Goal: Find specific page/section: Find specific page/section

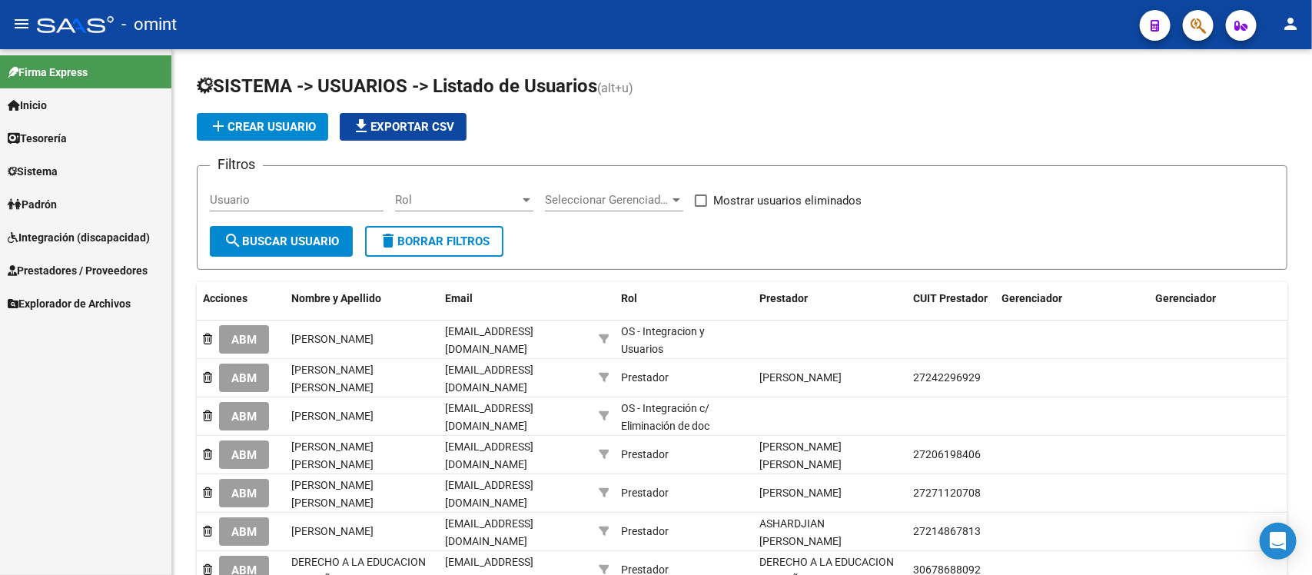
click at [100, 239] on span "Integración (discapacidad)" at bounding box center [79, 237] width 142 height 17
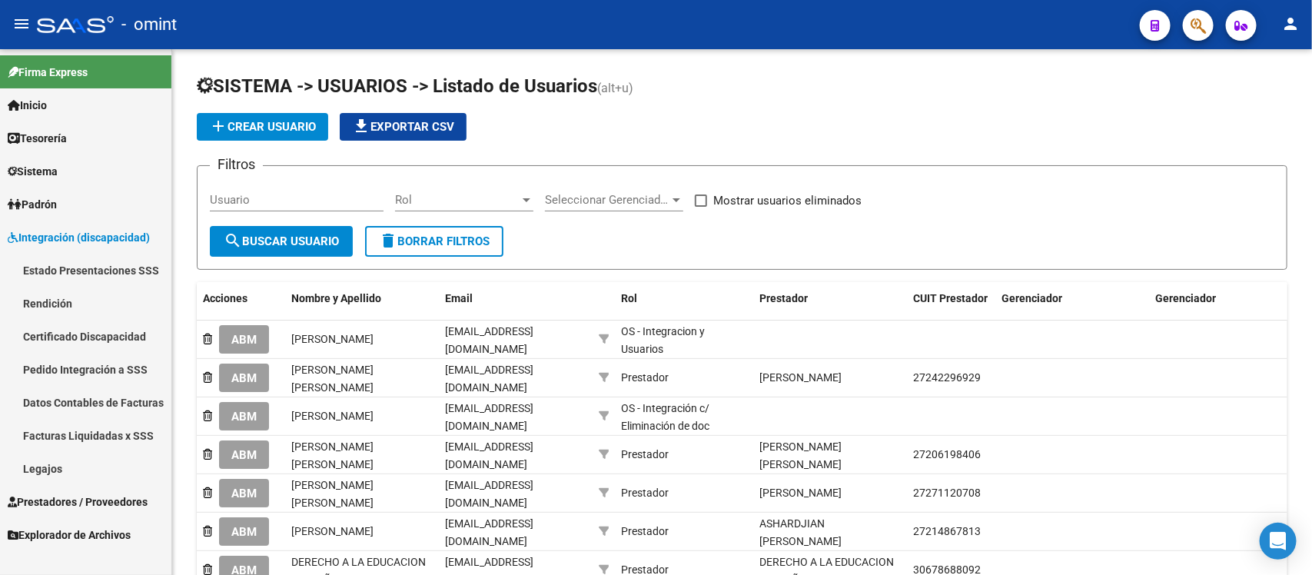
click at [100, 239] on span "Integración (discapacidad)" at bounding box center [79, 237] width 142 height 17
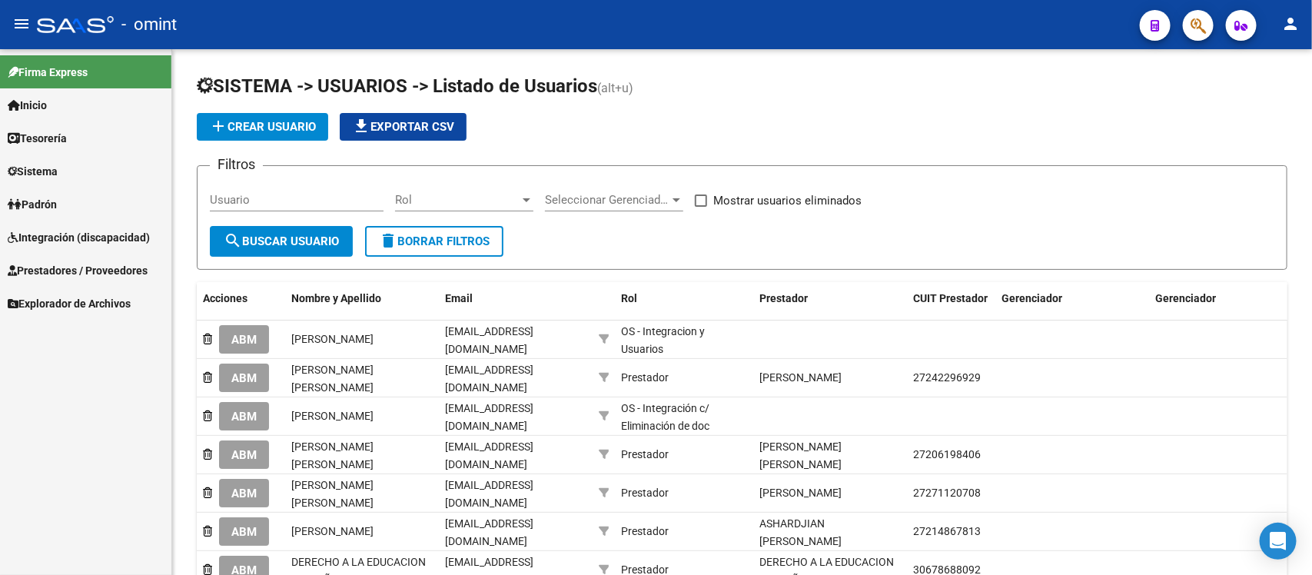
click at [92, 234] on span "Integración (discapacidad)" at bounding box center [79, 237] width 142 height 17
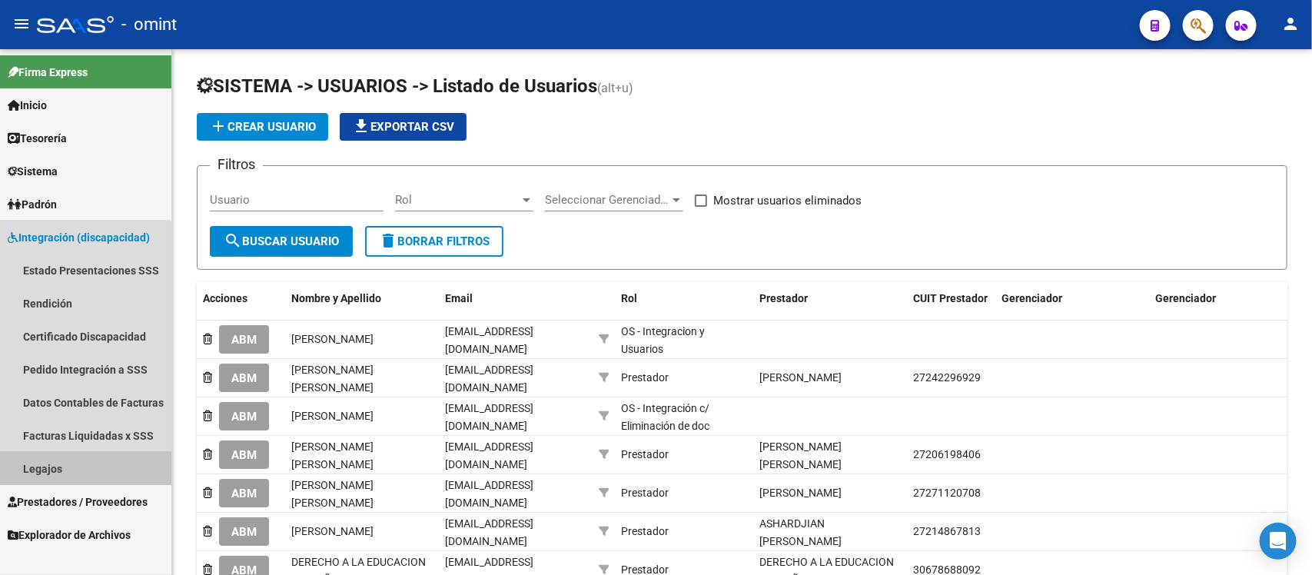
click at [58, 466] on link "Legajos" at bounding box center [85, 468] width 171 height 33
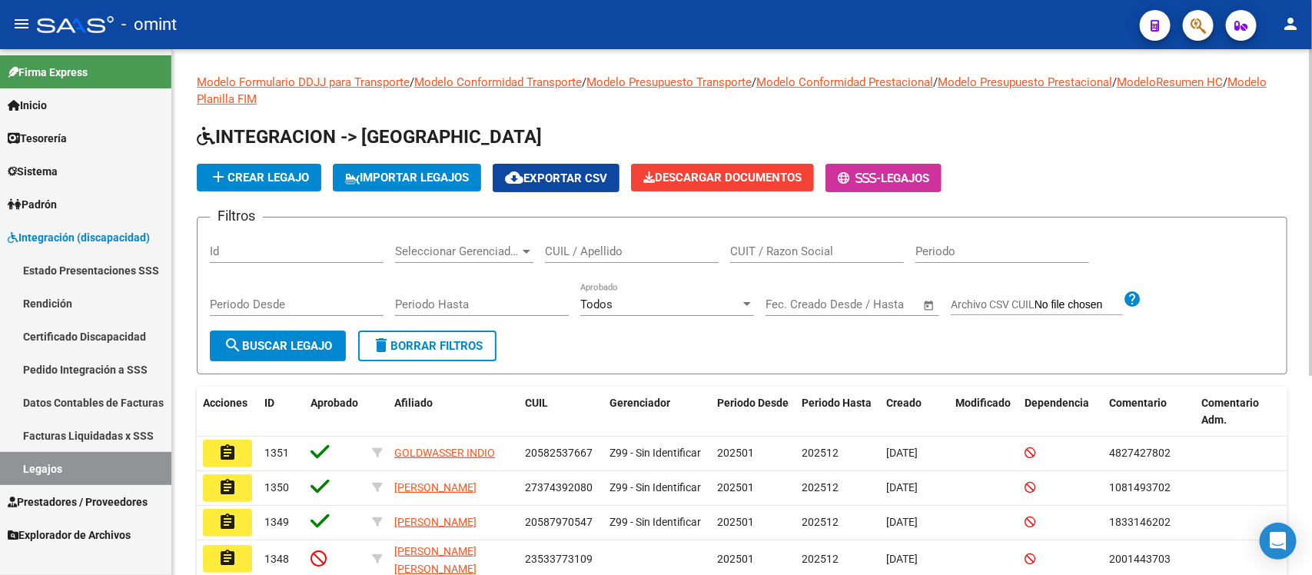
click at [589, 261] on div "CUIL / Apellido" at bounding box center [632, 254] width 174 height 48
click at [598, 251] on input "CUIL / Apellido" at bounding box center [632, 251] width 174 height 14
paste input "40956693"
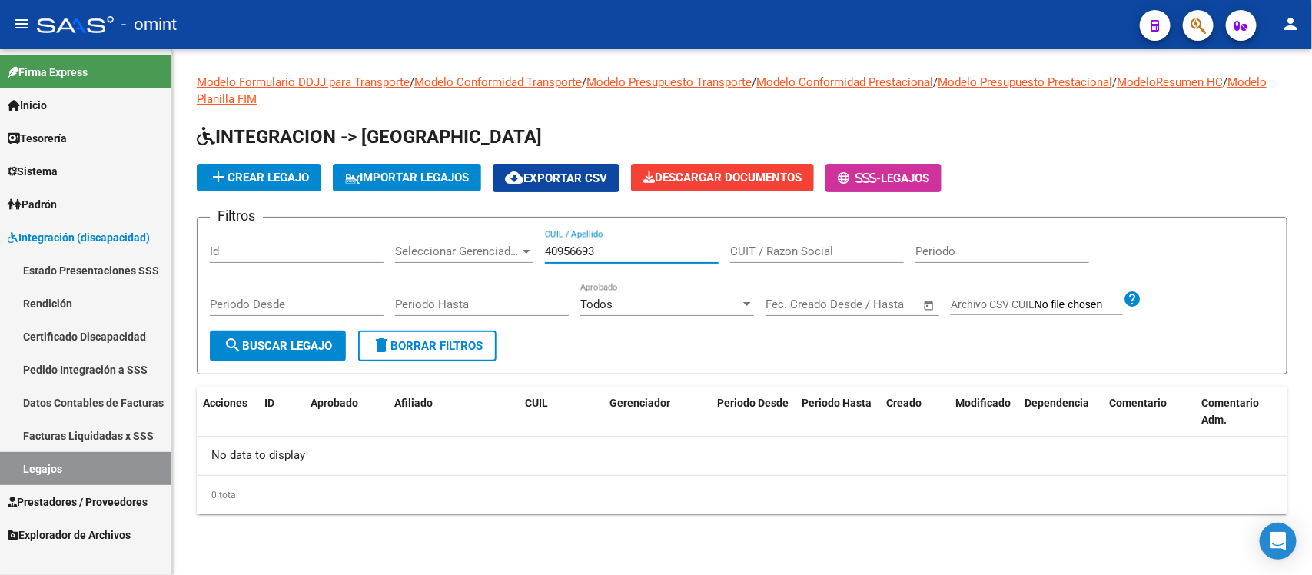
drag, startPoint x: 650, startPoint y: 251, endPoint x: 510, endPoint y: 255, distance: 140.0
click at [510, 254] on div "Filtros Id Seleccionar Gerenciador Seleccionar Gerenciador 40956693 CUIL / Apel…" at bounding box center [742, 280] width 1065 height 101
paste input "39359065"
drag, startPoint x: 564, startPoint y: 240, endPoint x: 413, endPoint y: 208, distance: 154.1
click at [413, 208] on app-list-header "INTEGRACION -> Legajos add Crear Legajo IMPORTAR LEGAJOS cloud_download Exporta…" at bounding box center [742, 250] width 1091 height 250
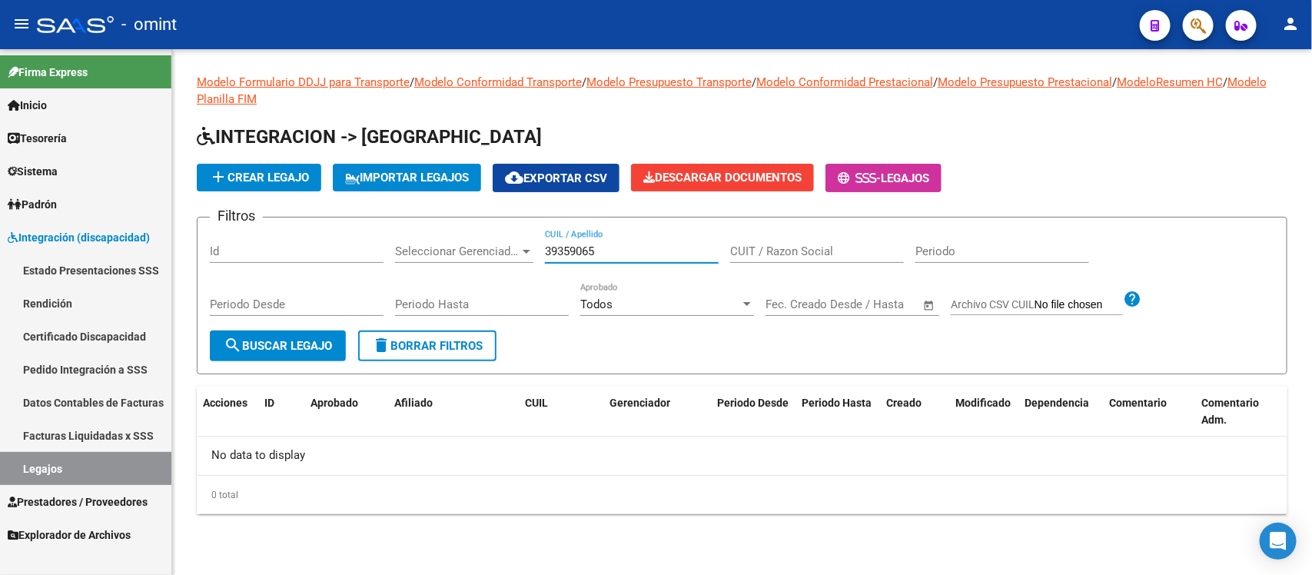
paste input "54224991"
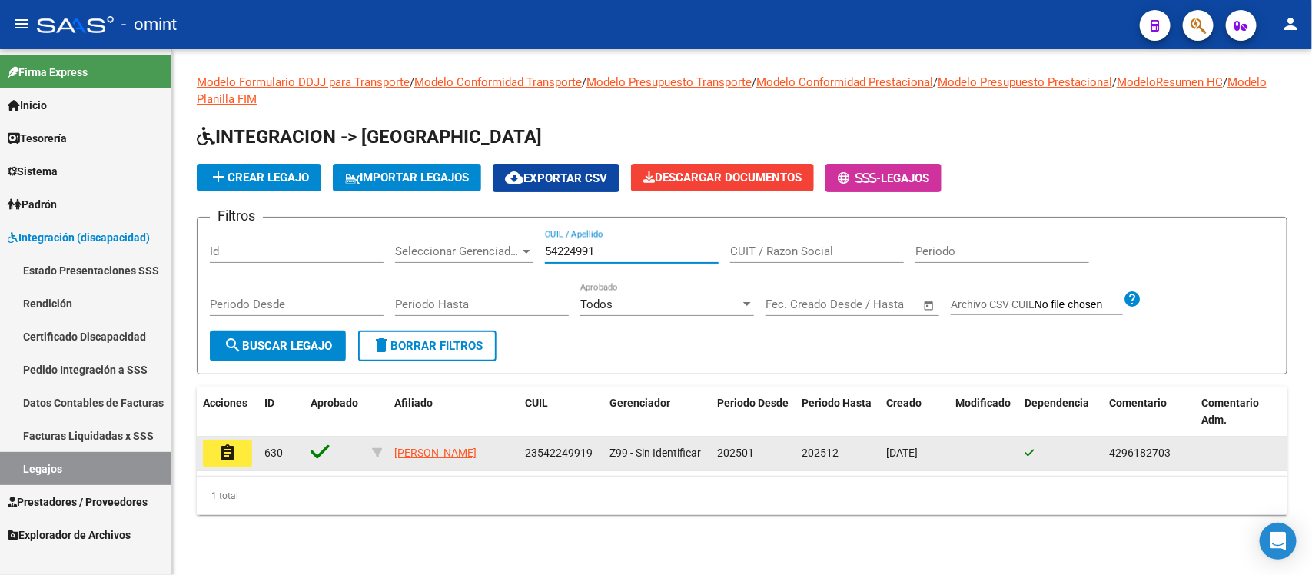
type input "54224991"
click at [228, 463] on button "assignment" at bounding box center [227, 454] width 49 height 28
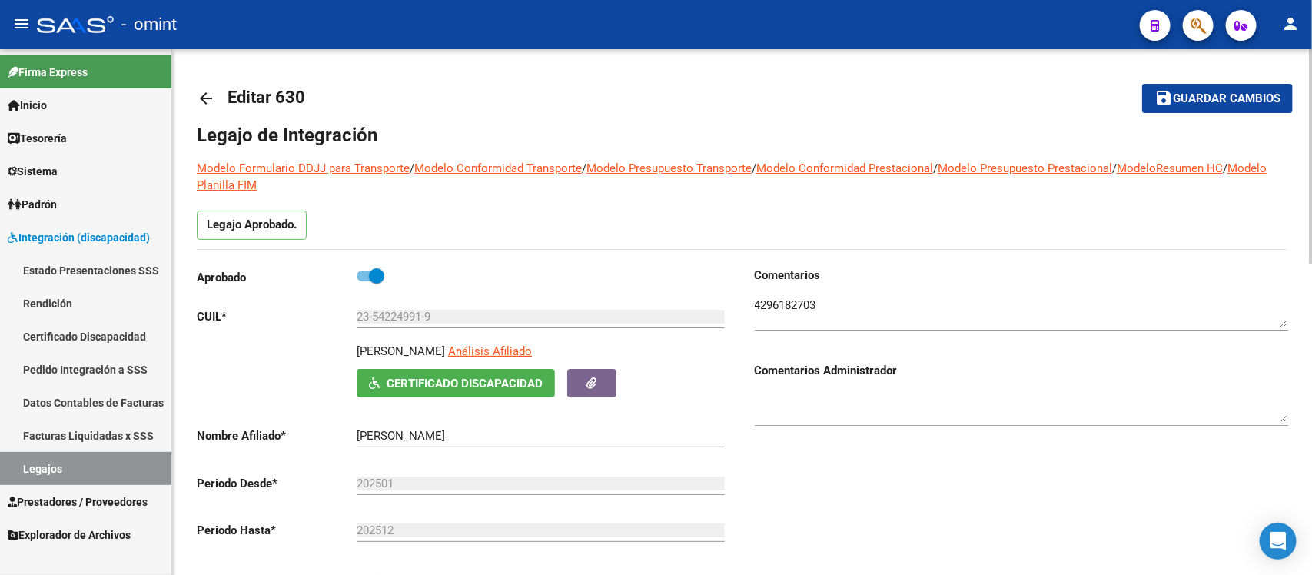
scroll to position [384, 0]
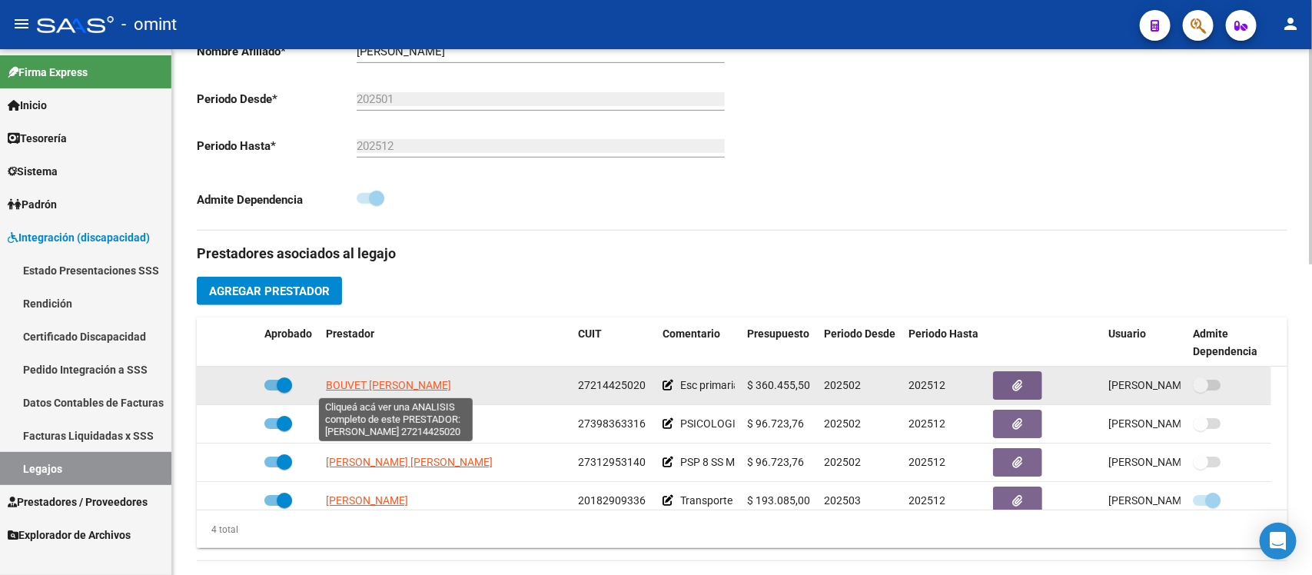
click at [432, 383] on span "BOUVET [PERSON_NAME]" at bounding box center [388, 385] width 125 height 12
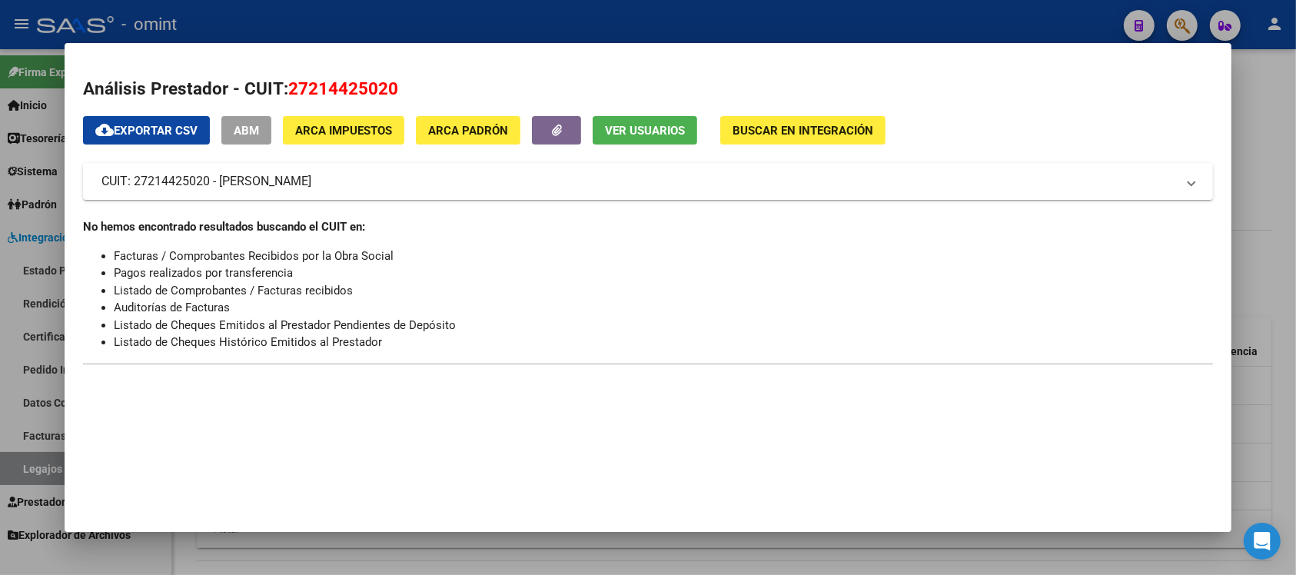
click at [462, 15] on div at bounding box center [648, 287] width 1296 height 575
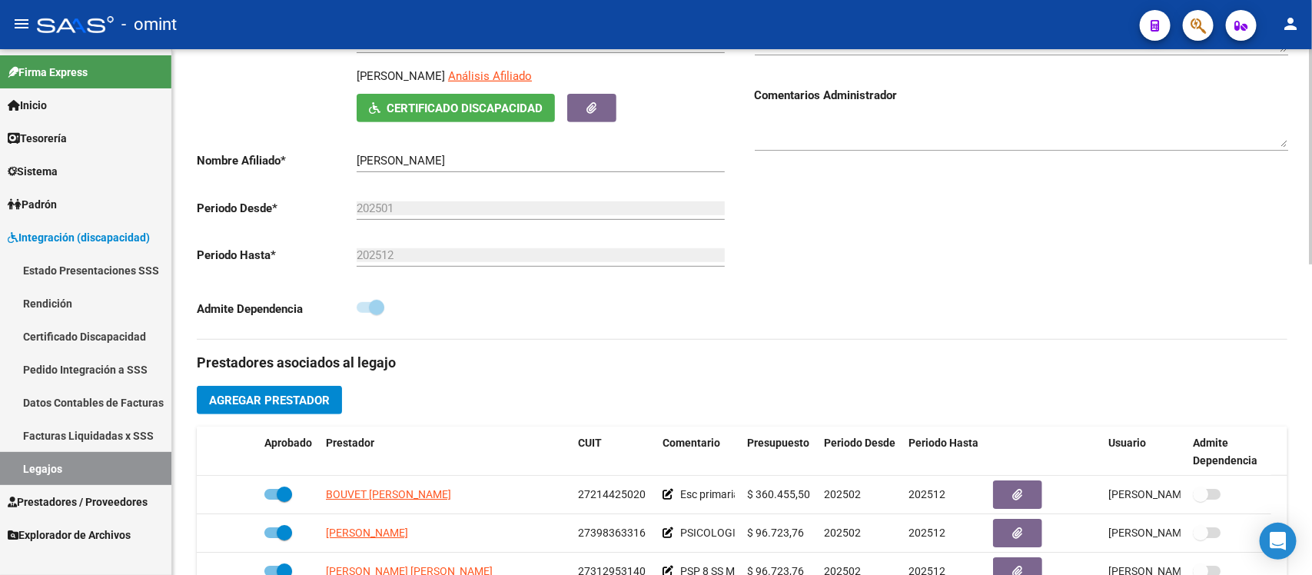
scroll to position [0, 0]
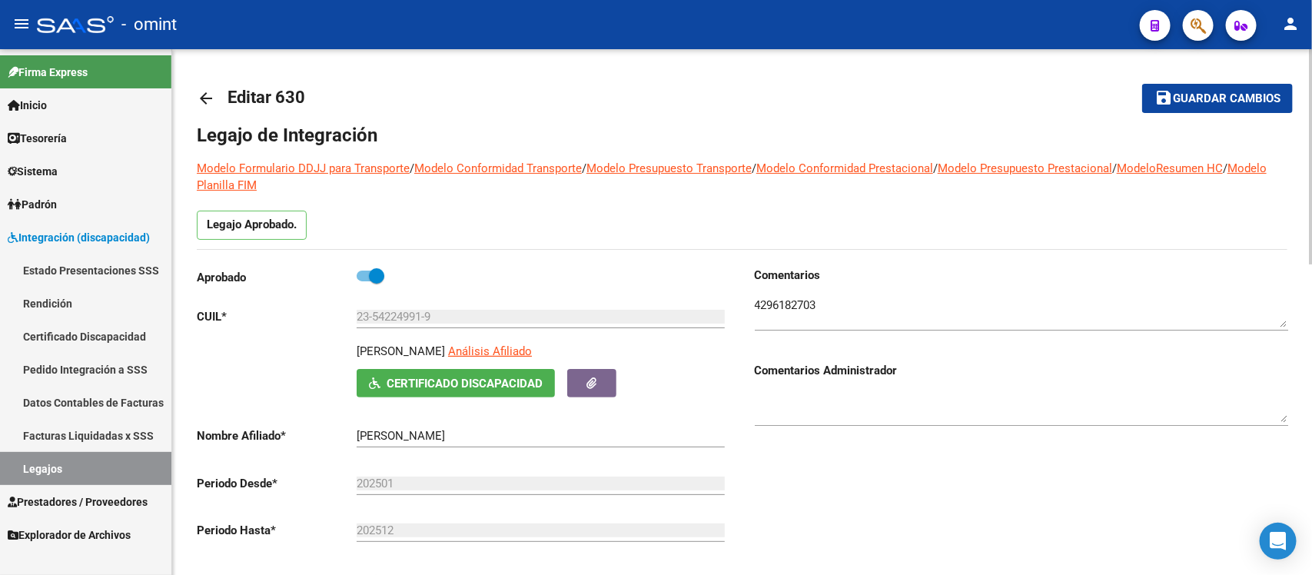
click at [201, 96] on mat-icon "arrow_back" at bounding box center [206, 98] width 18 height 18
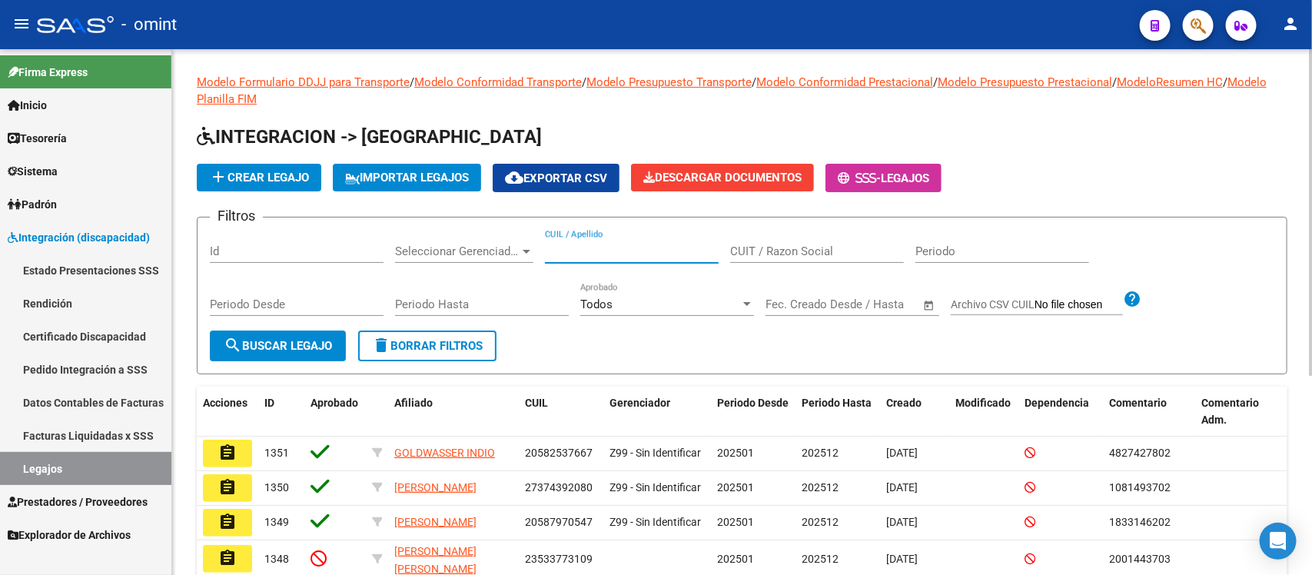
click at [597, 251] on input "CUIL / Apellido" at bounding box center [632, 251] width 174 height 14
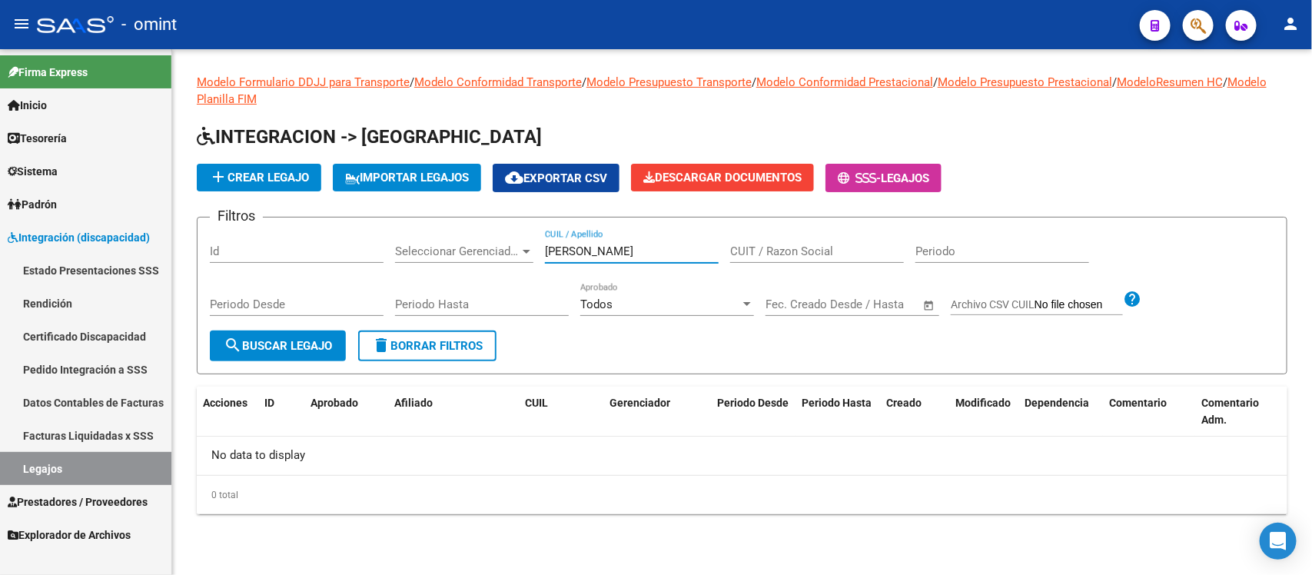
drag, startPoint x: 598, startPoint y: 247, endPoint x: 474, endPoint y: 254, distance: 124.0
click at [474, 254] on div "Filtros Id Seleccionar Gerenciador Seleccionar Gerenciador [PERSON_NAME] CUIL /…" at bounding box center [742, 280] width 1065 height 101
paste input "53739077"
click at [615, 242] on div "53739077 CUIL / Apellido" at bounding box center [632, 246] width 174 height 33
drag, startPoint x: 612, startPoint y: 251, endPoint x: 493, endPoint y: 240, distance: 119.7
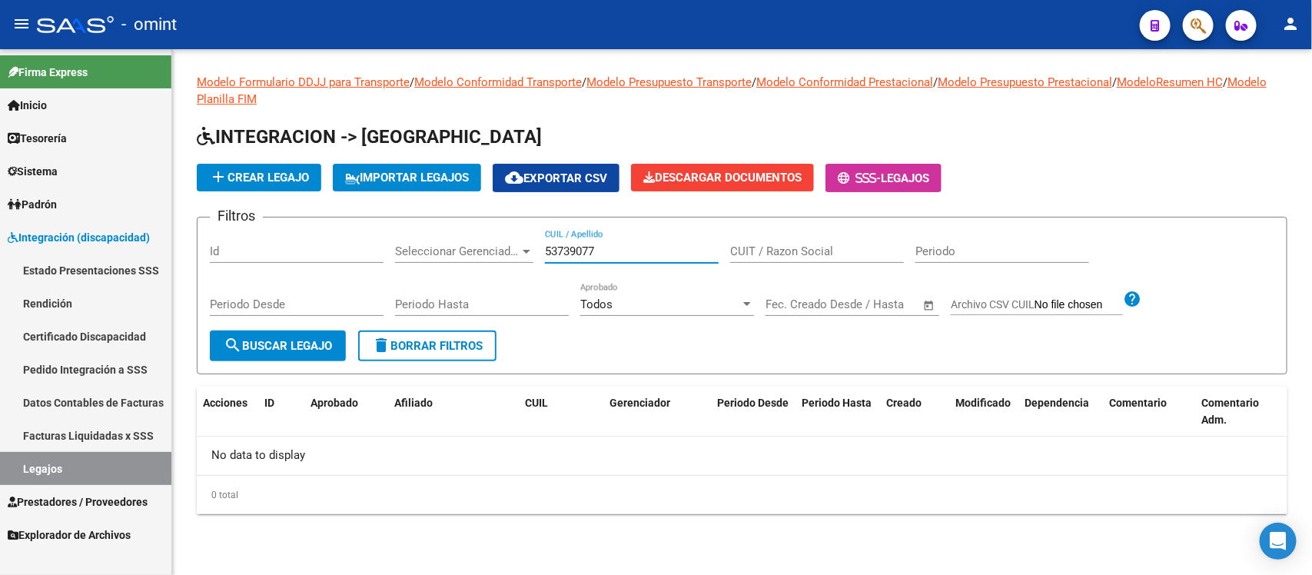
click at [493, 240] on div "Filtros Id Seleccionar Gerenciador Seleccionar Gerenciador 53739077 CUIL / Apel…" at bounding box center [742, 280] width 1065 height 101
type input "B"
paste input "53380001"
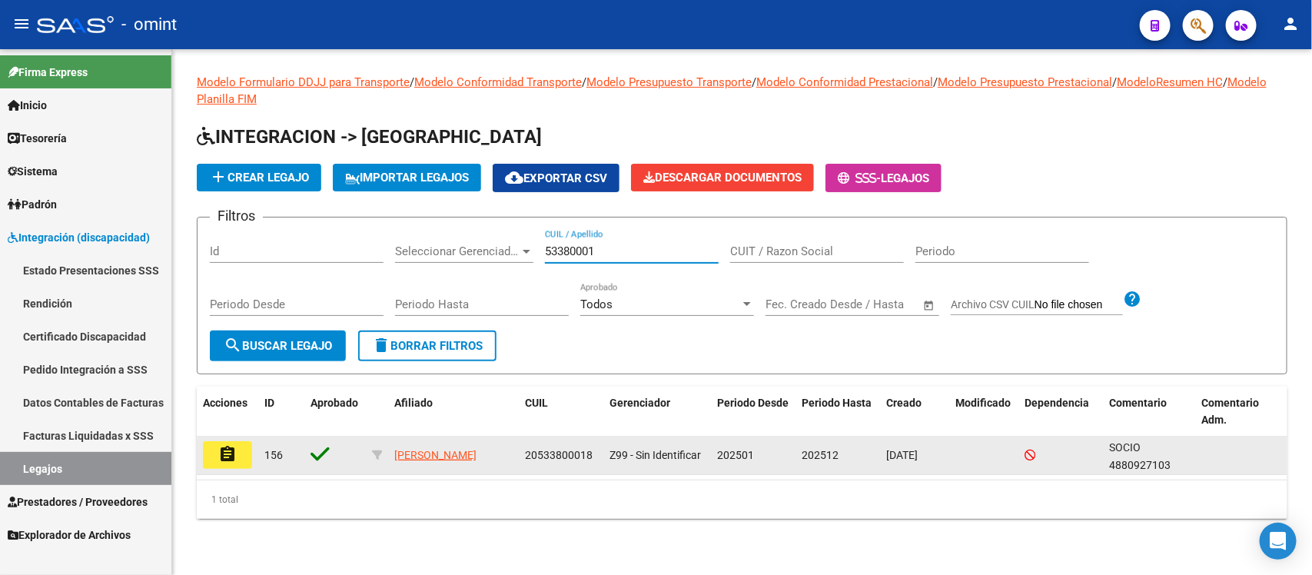
type input "53380001"
click at [233, 458] on mat-icon "assignment" at bounding box center [227, 454] width 18 height 18
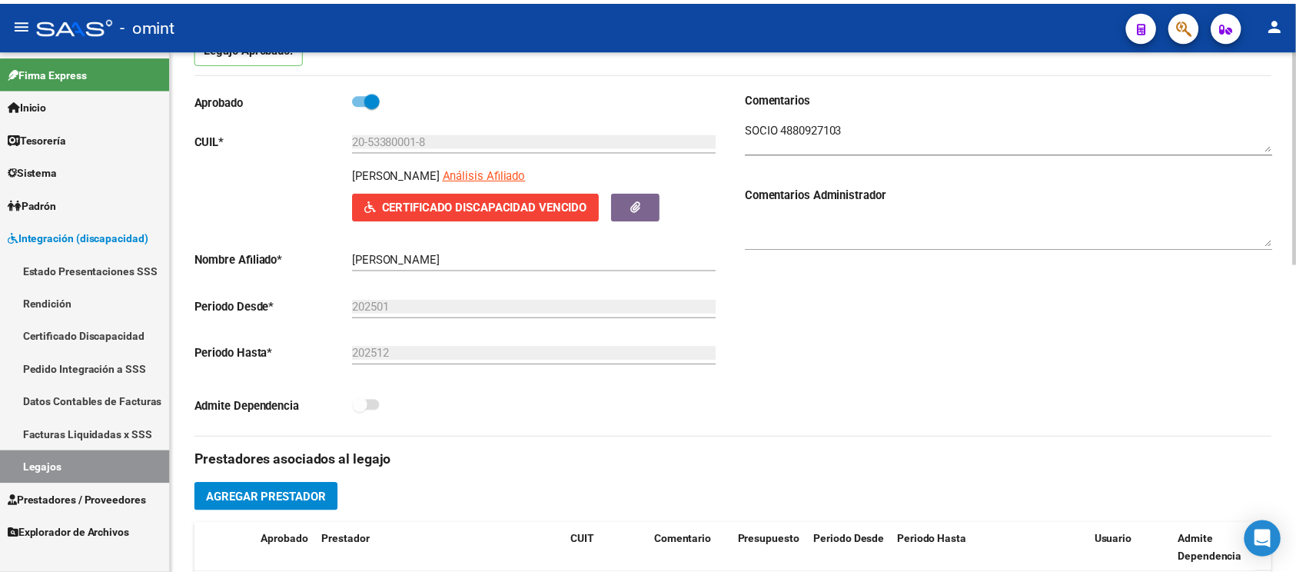
scroll to position [384, 0]
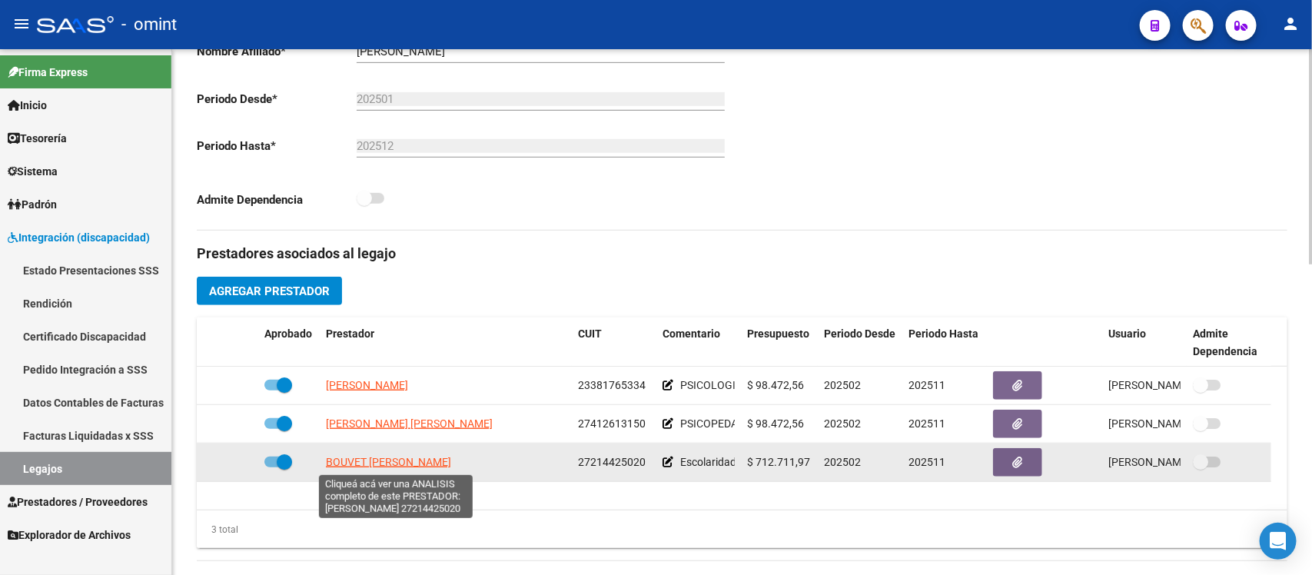
click at [423, 456] on span "BOUVET [PERSON_NAME]" at bounding box center [388, 462] width 125 height 12
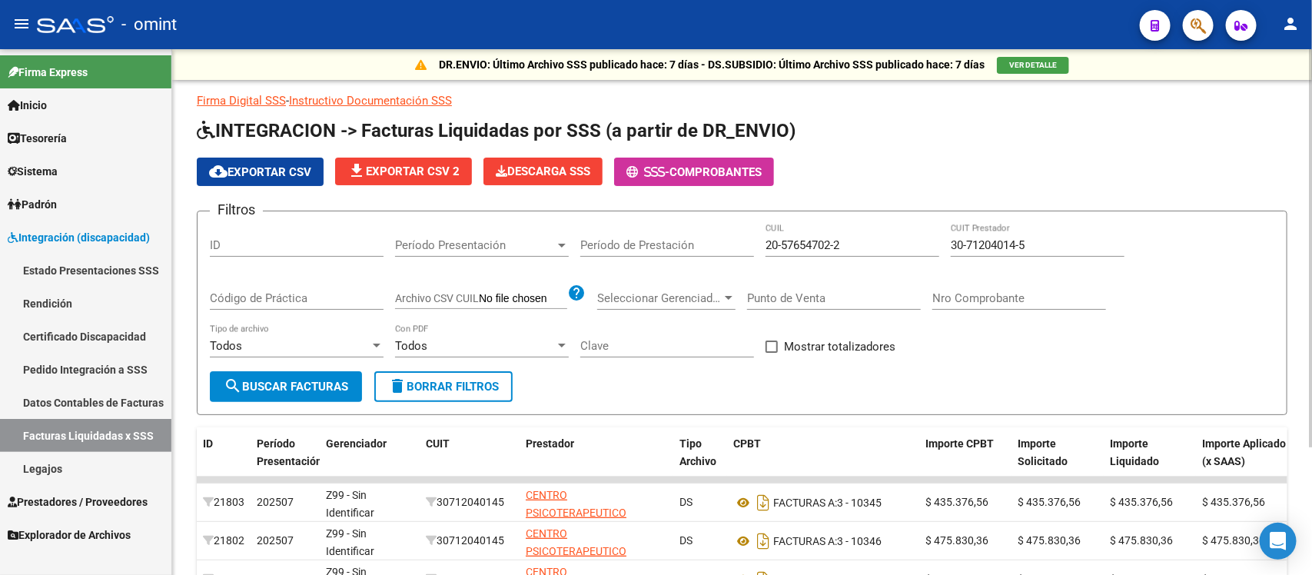
scroll to position [20, 0]
